Goal: Task Accomplishment & Management: Complete application form

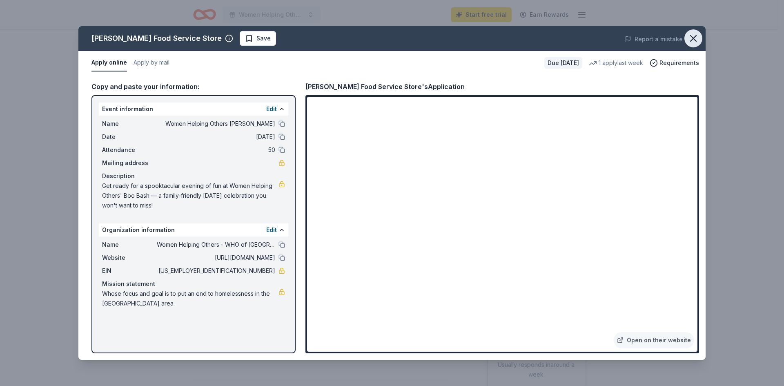
click at [691, 41] on icon "button" at bounding box center [693, 39] width 6 height 6
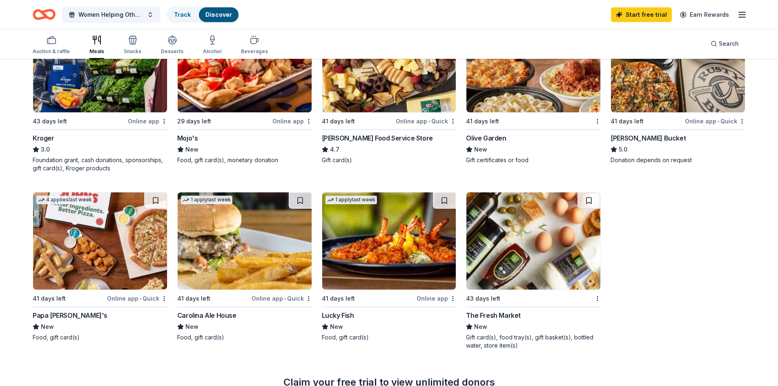
scroll to position [310, 0]
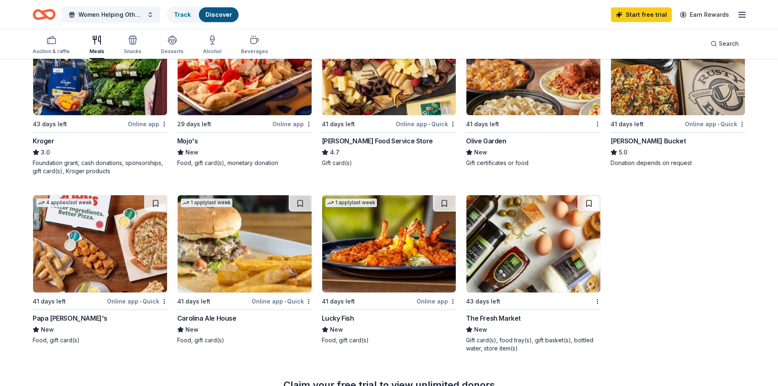
click at [49, 317] on div "Papa [PERSON_NAME]'s" at bounding box center [70, 318] width 75 height 10
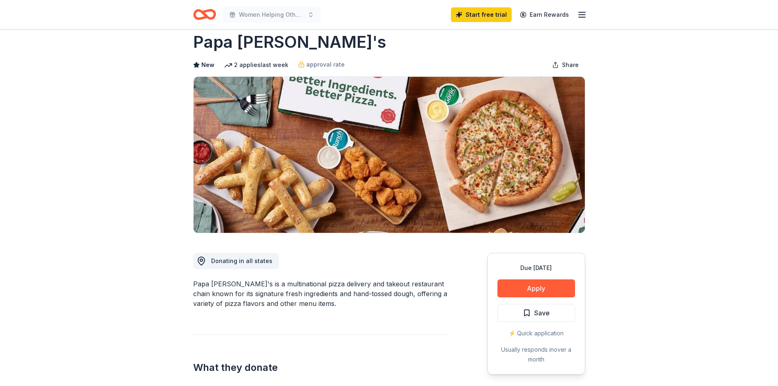
scroll to position [41, 0]
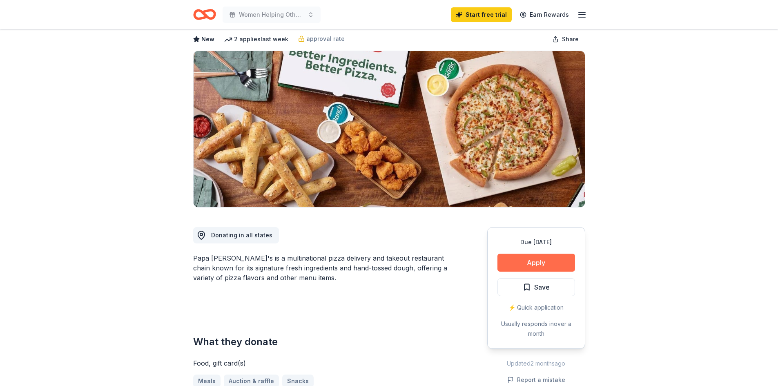
click at [560, 267] on button "Apply" at bounding box center [536, 262] width 78 height 18
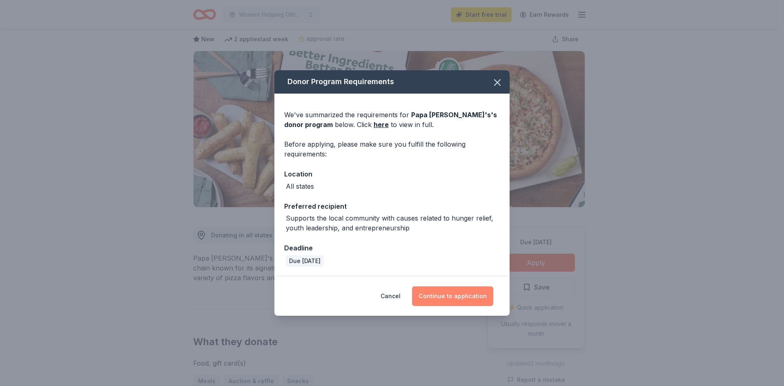
click at [460, 296] on button "Continue to application" at bounding box center [452, 296] width 81 height 20
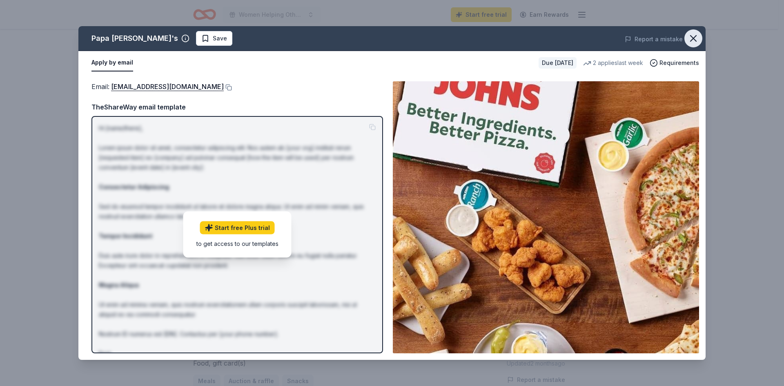
click at [694, 41] on icon "button" at bounding box center [692, 38] width 11 height 11
